Goal: Information Seeking & Learning: Check status

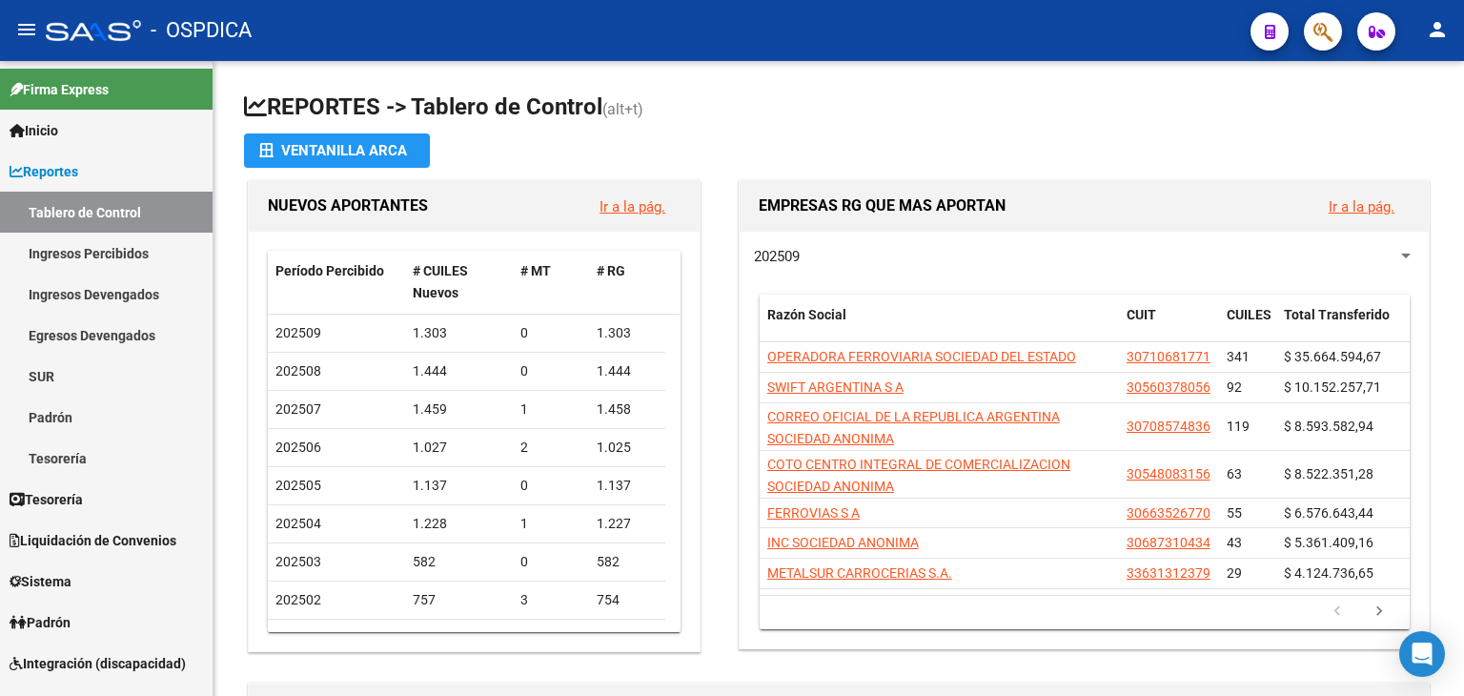
click at [1306, 36] on button "button" at bounding box center [1323, 31] width 38 height 38
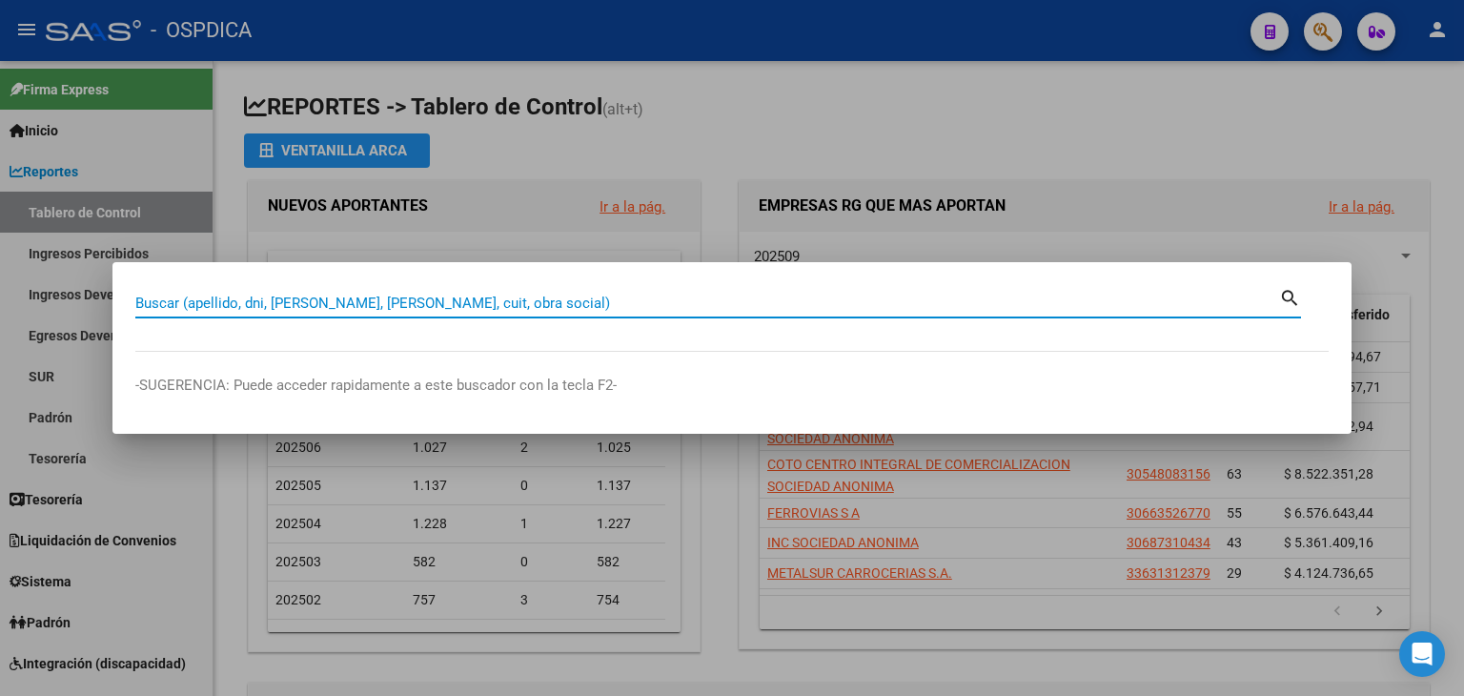
paste input "95214644"
type input "95214644"
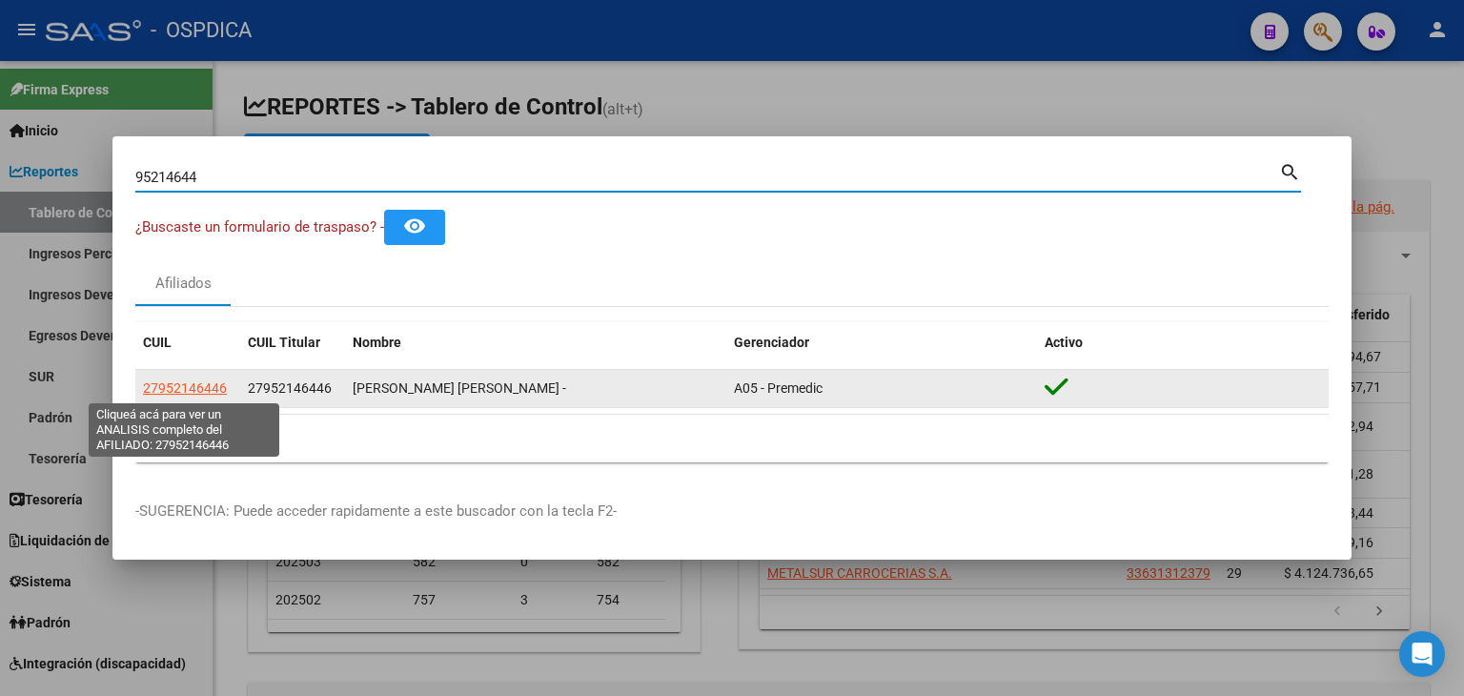
click at [200, 390] on span "27952146446" at bounding box center [185, 387] width 84 height 15
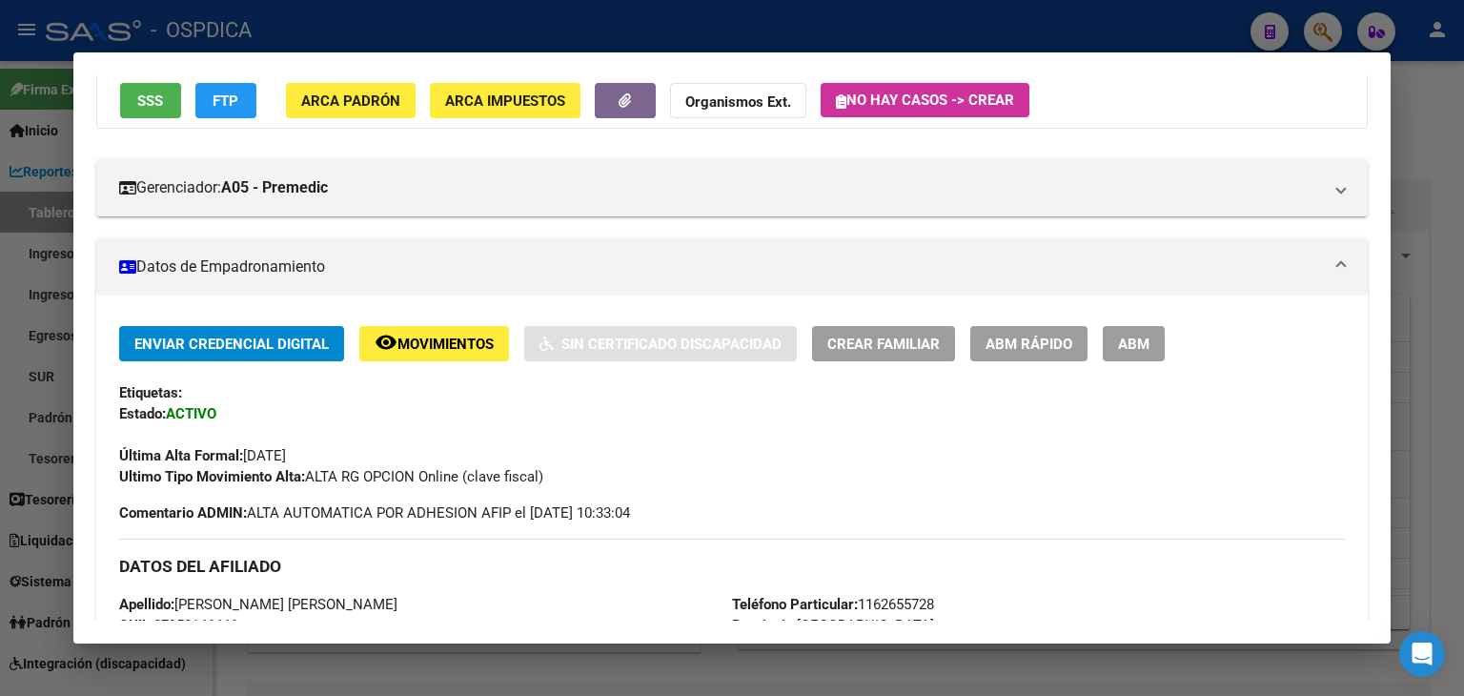
scroll to position [191, 0]
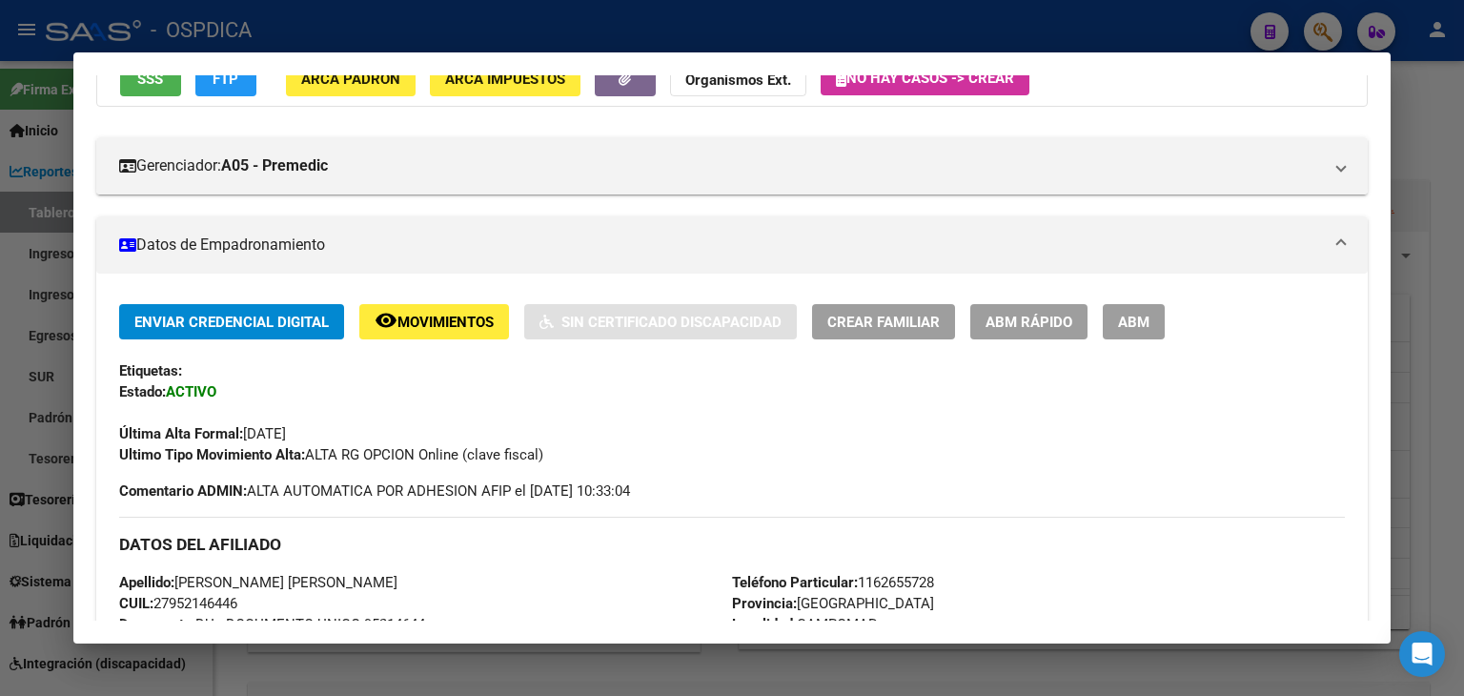
click at [1316, 12] on div at bounding box center [732, 348] width 1464 height 696
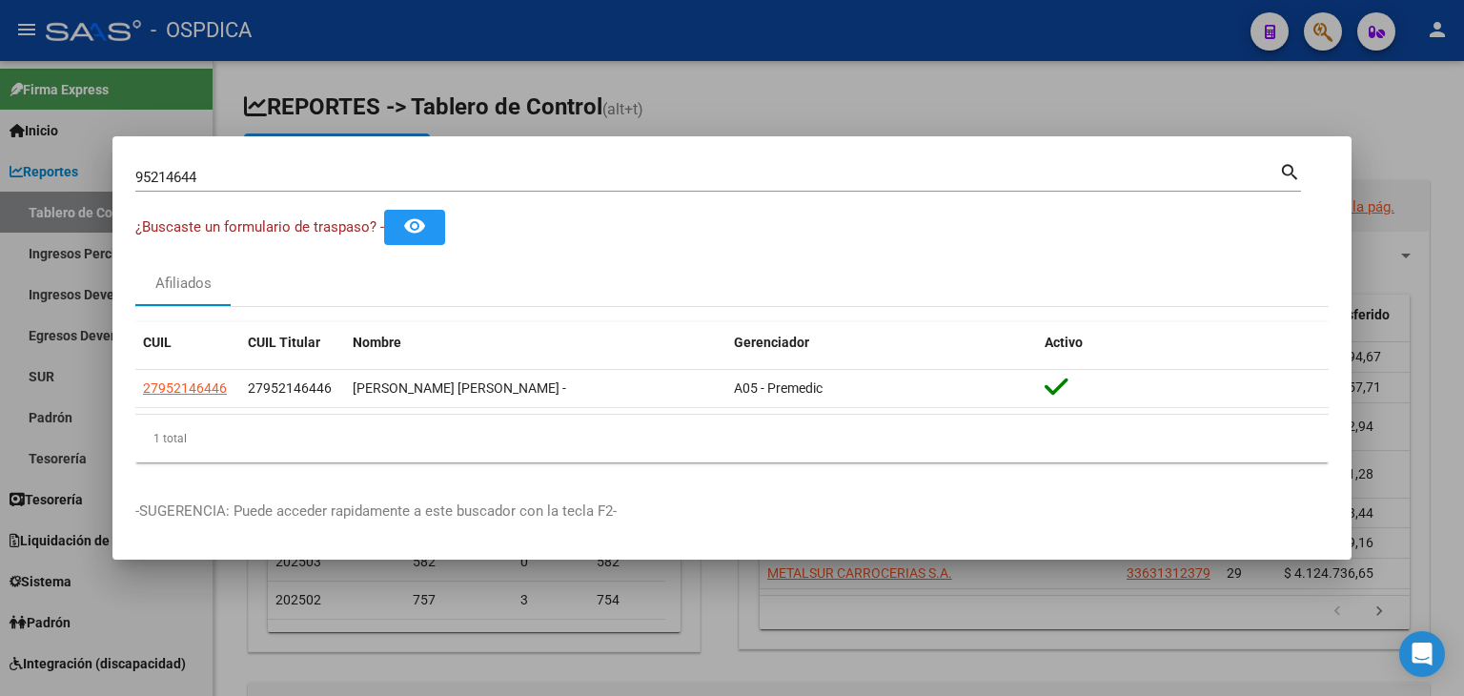
click at [1317, 31] on div at bounding box center [732, 348] width 1464 height 696
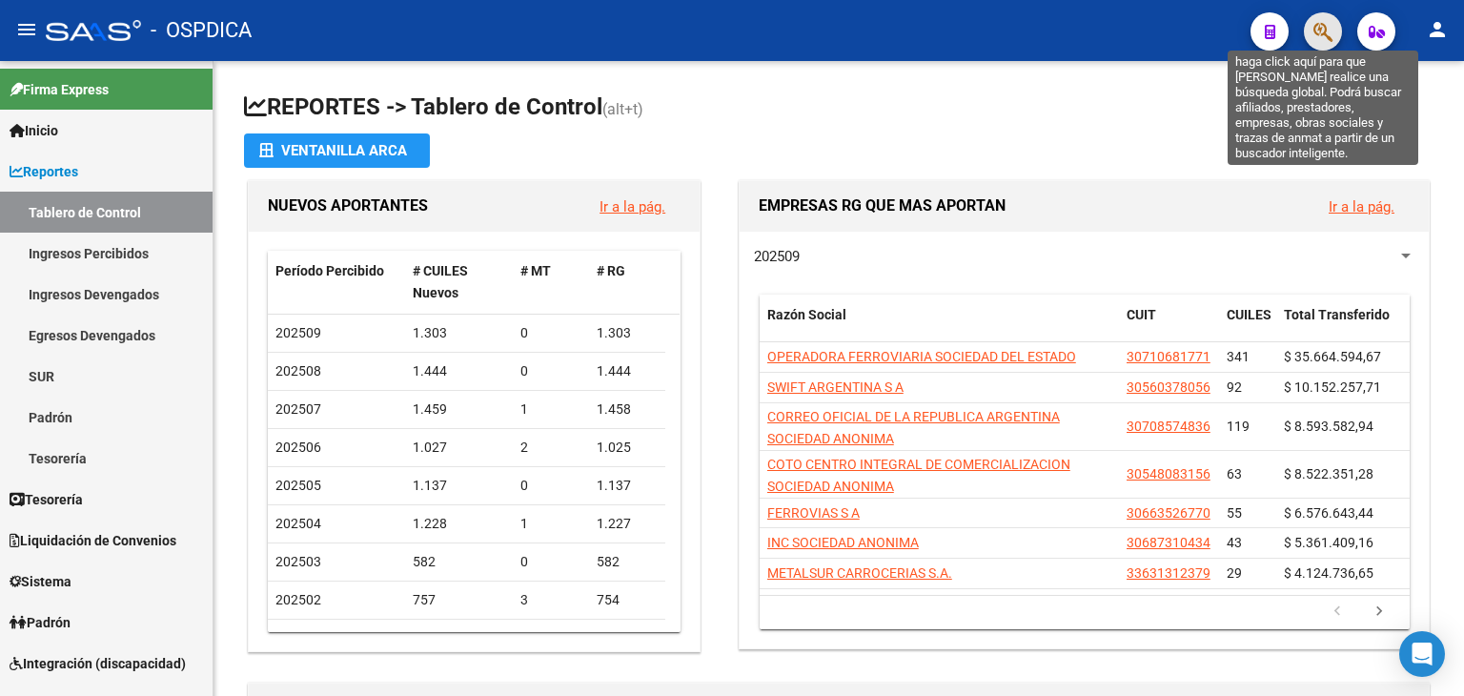
click at [1317, 31] on icon "button" at bounding box center [1323, 32] width 19 height 22
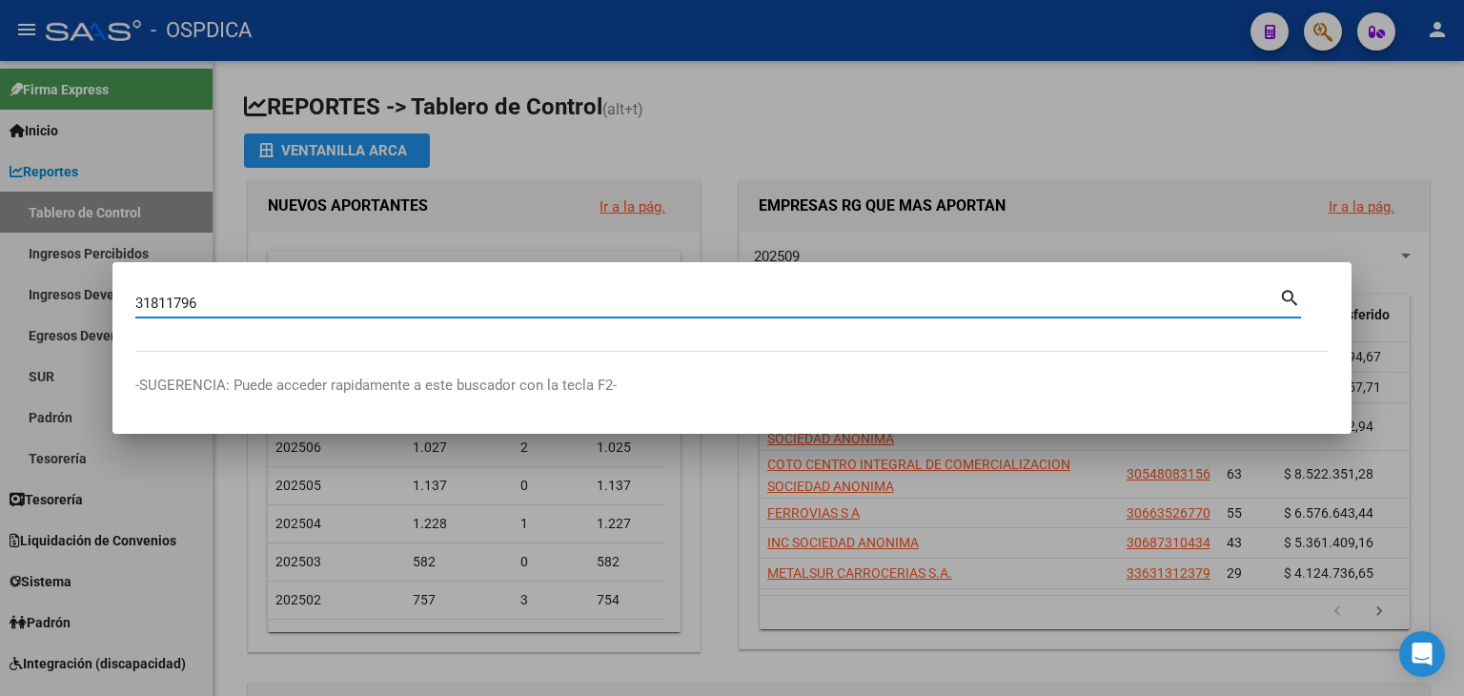
type input "31811796"
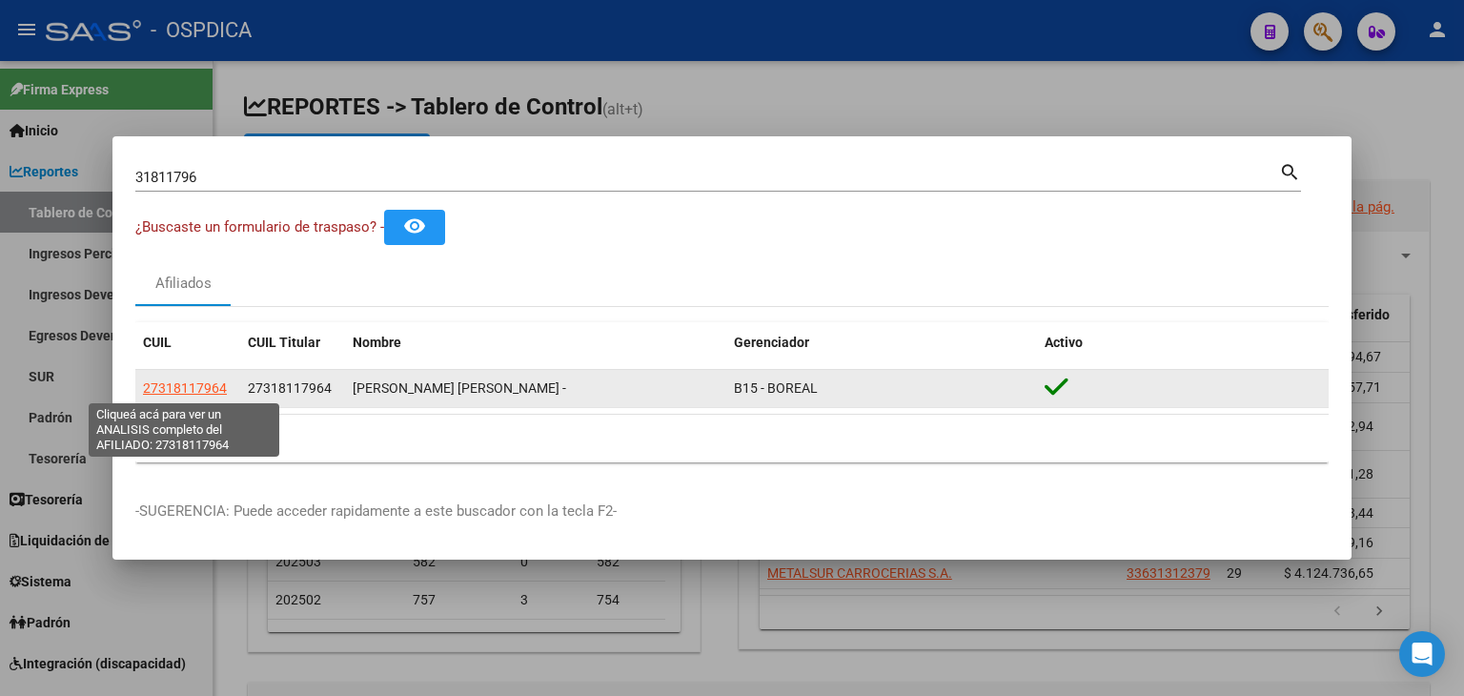
click at [210, 386] on span "27318117964" at bounding box center [185, 387] width 84 height 15
type textarea "27318117964"
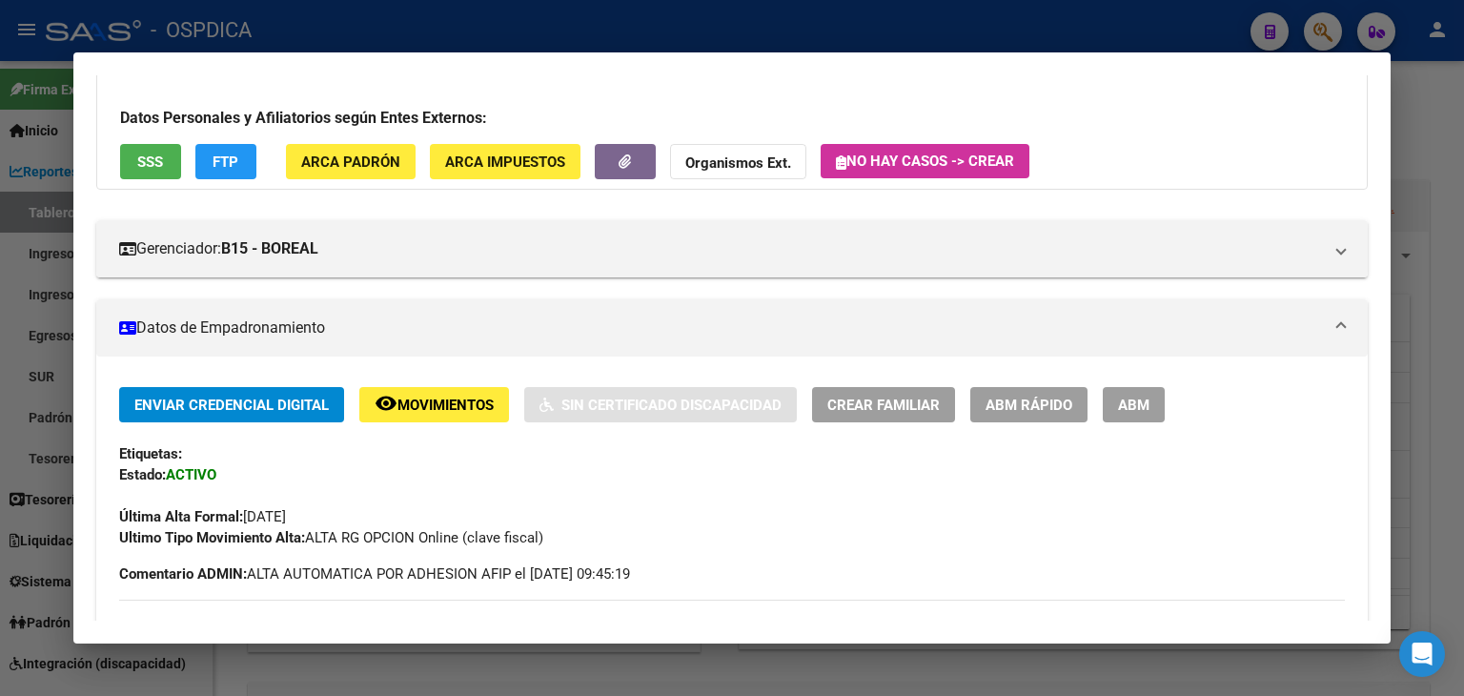
scroll to position [381, 0]
